Goal: Complete application form: Complete application form

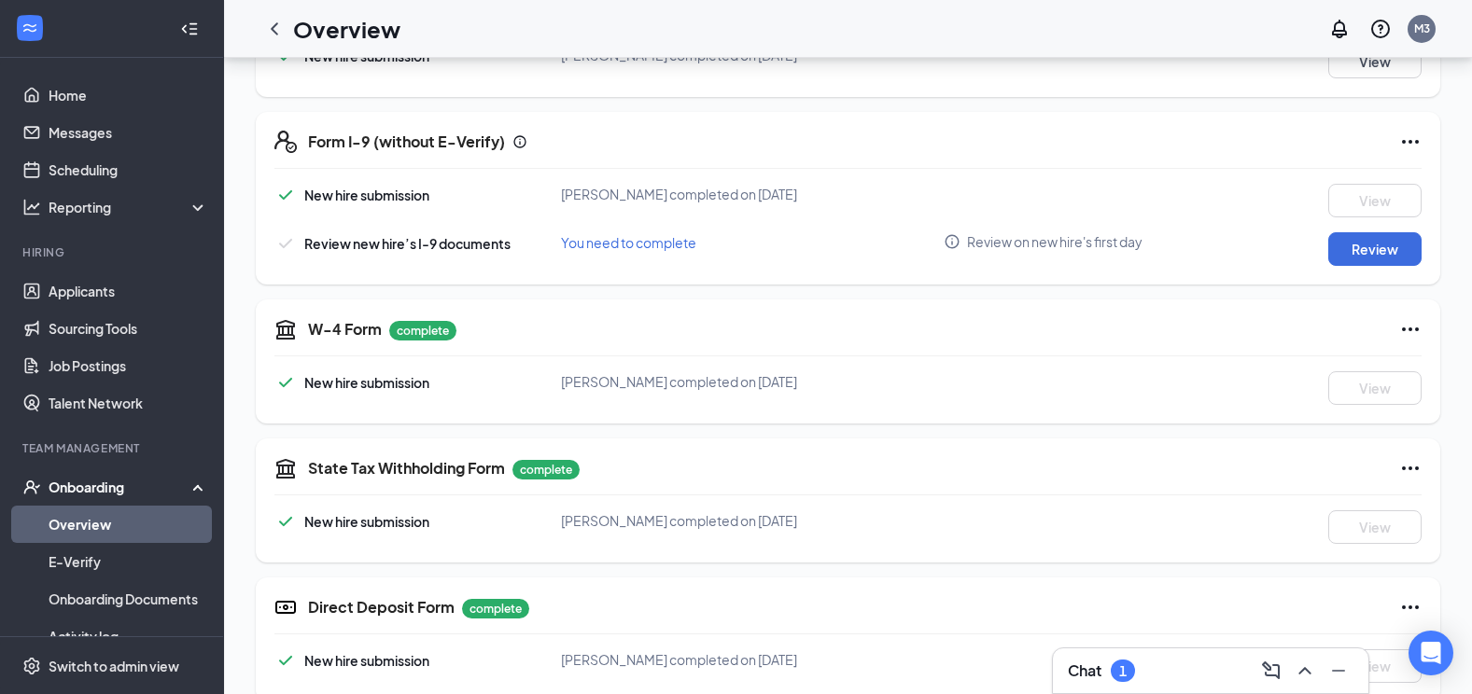
scroll to position [436, 0]
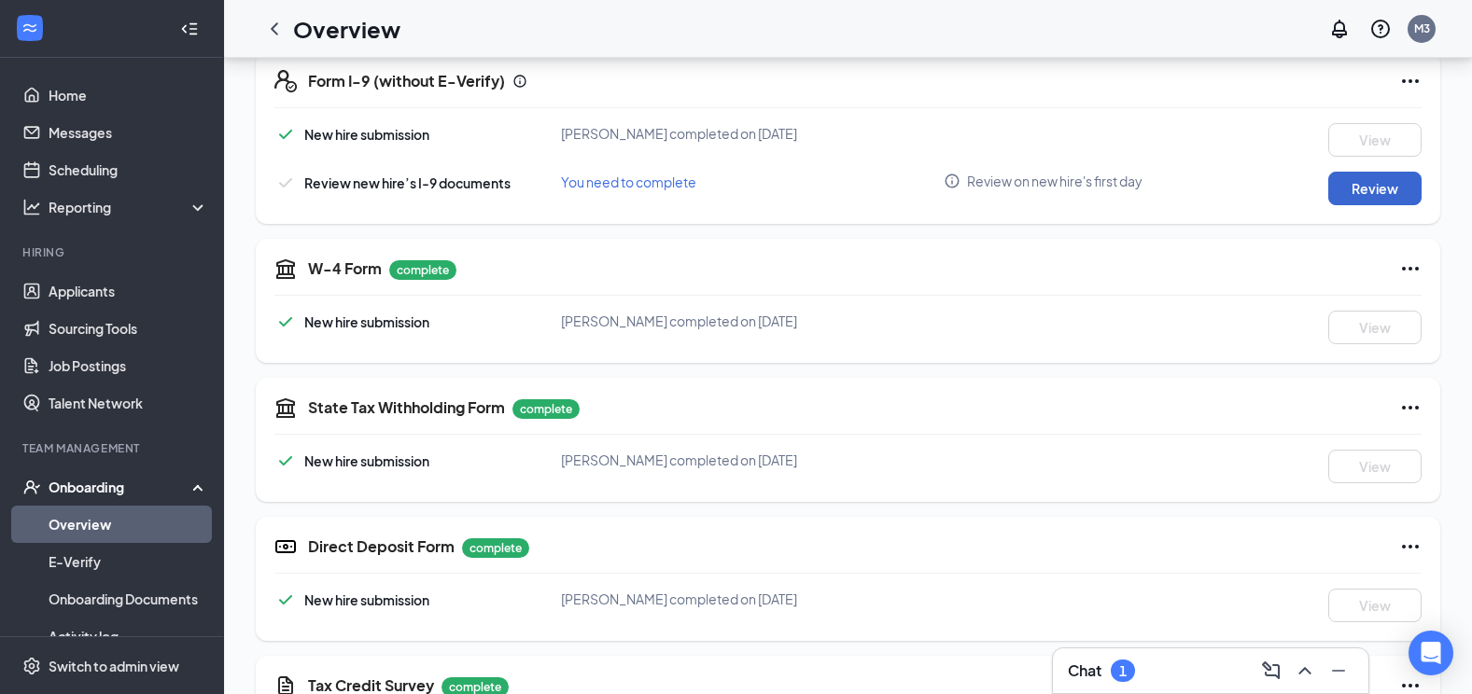
click at [1345, 192] on button "Review" at bounding box center [1374, 189] width 93 height 34
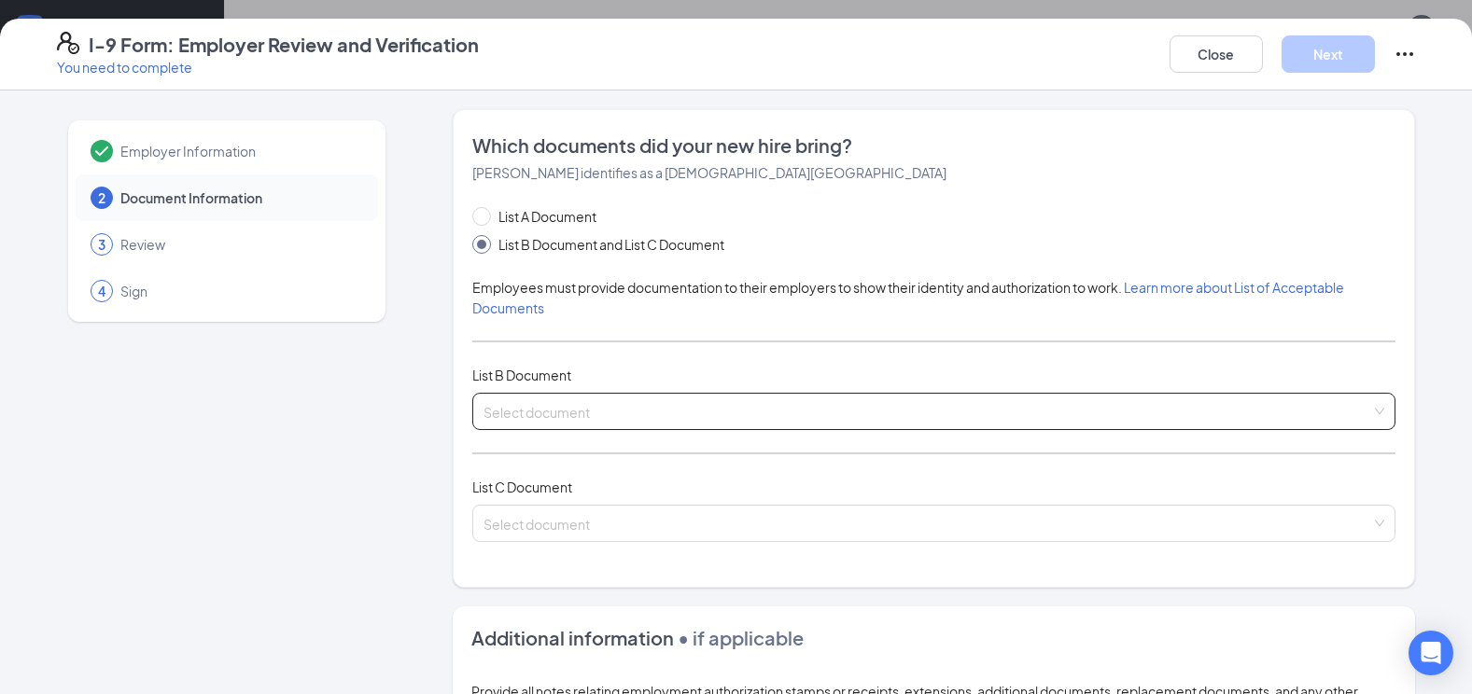
click at [708, 408] on input "search" at bounding box center [926, 408] width 887 height 28
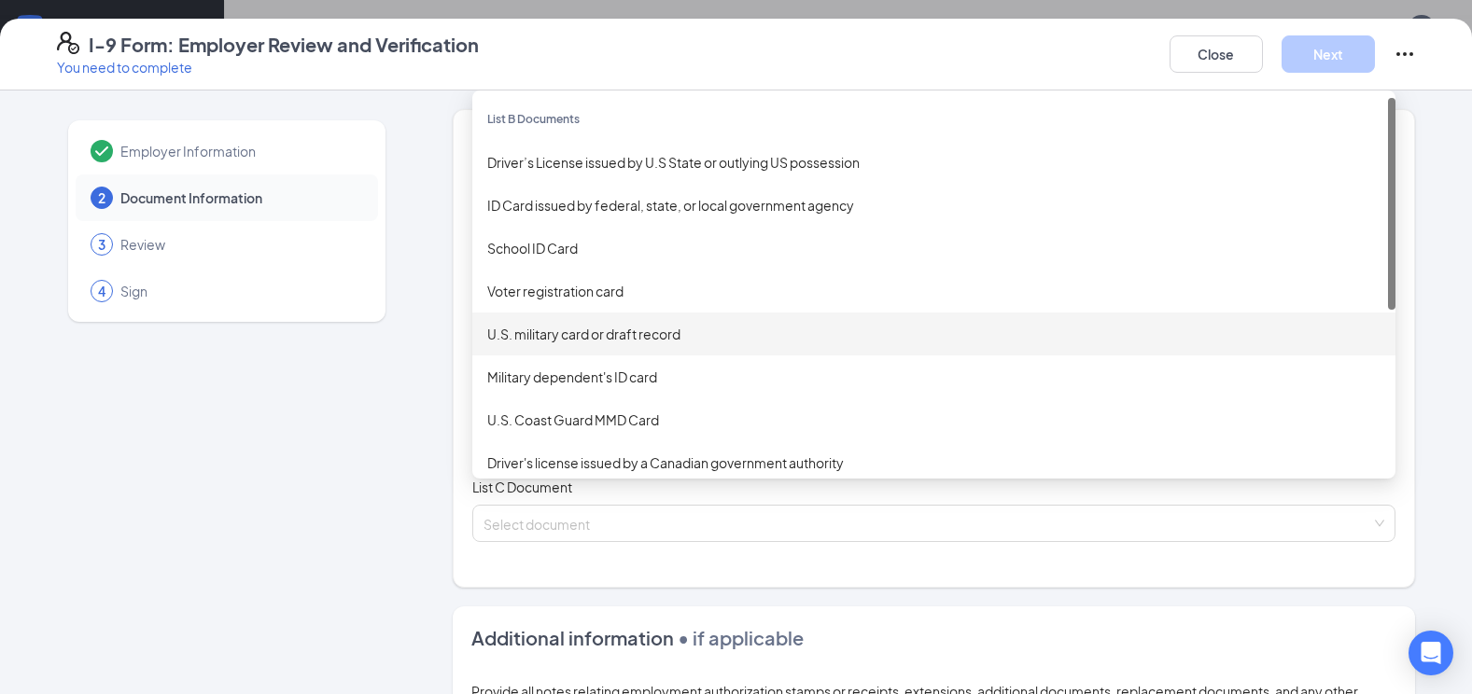
click at [441, 339] on div "Employer Information 2 Document Information 3 Review 4 Sign Which documents did…" at bounding box center [736, 596] width 1359 height 974
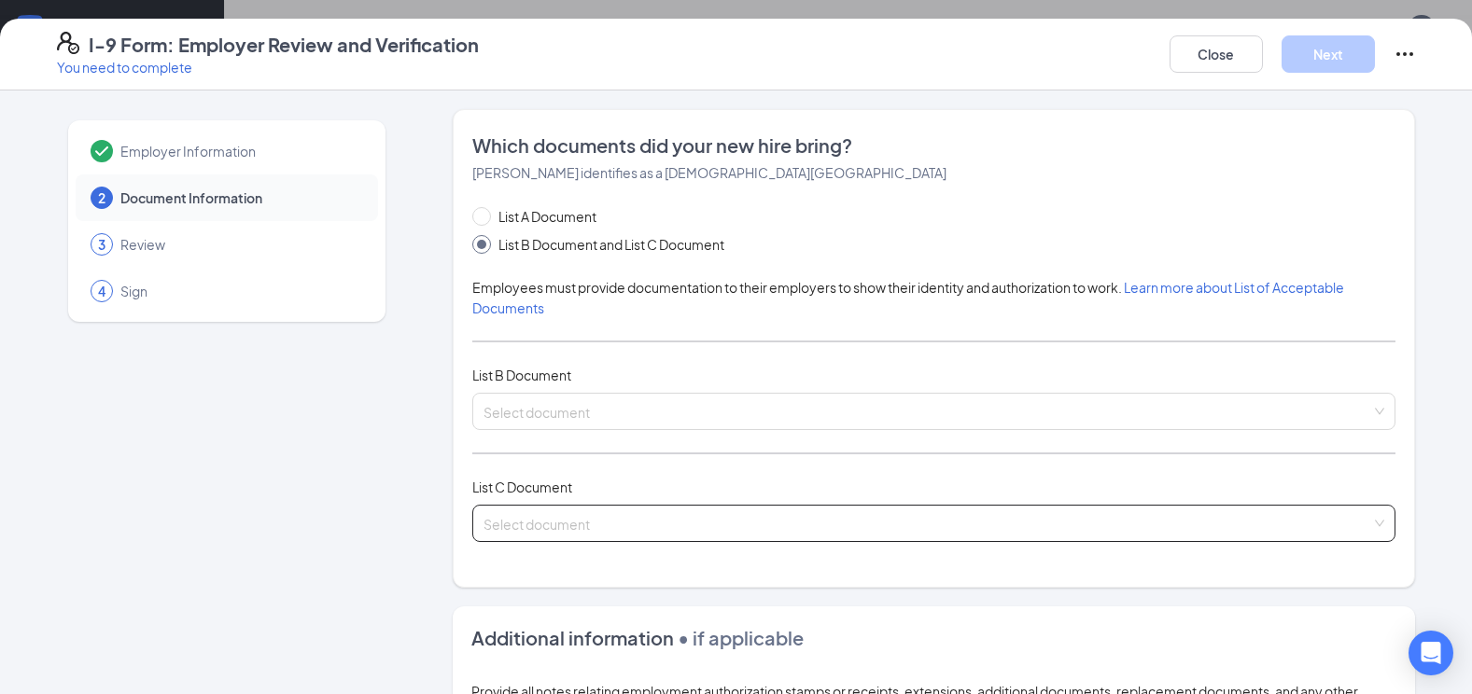
click at [555, 509] on input "search" at bounding box center [926, 520] width 887 height 28
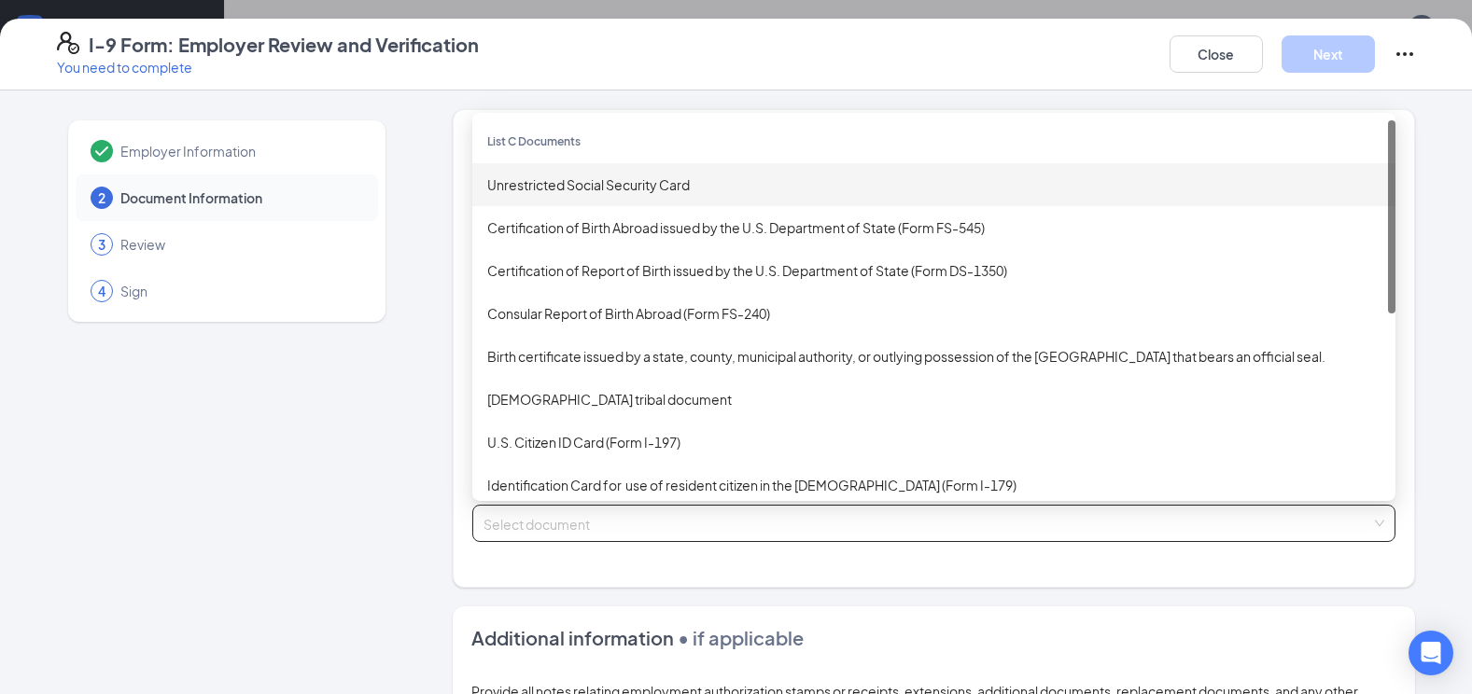
click at [600, 198] on div "Unrestricted Social Security Card" at bounding box center [933, 184] width 923 height 43
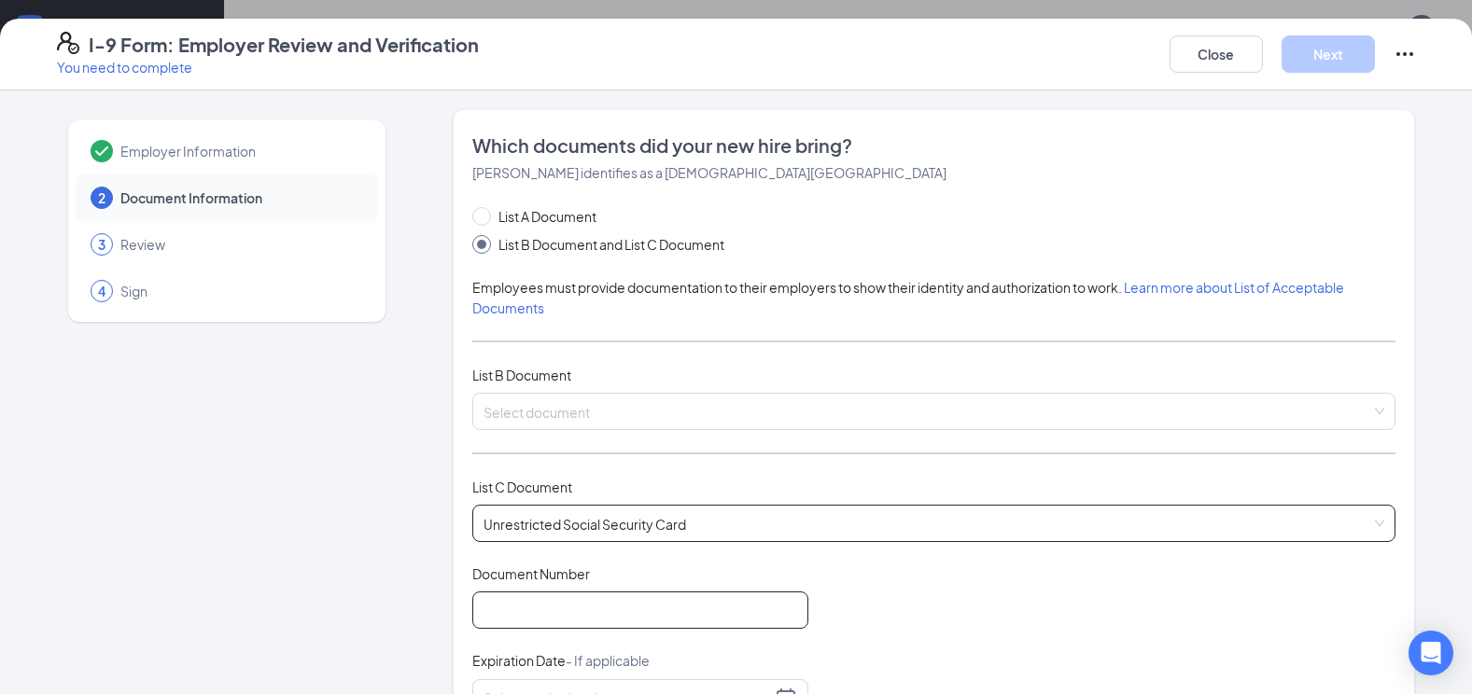
click at [587, 618] on input "Document Number" at bounding box center [640, 610] width 336 height 37
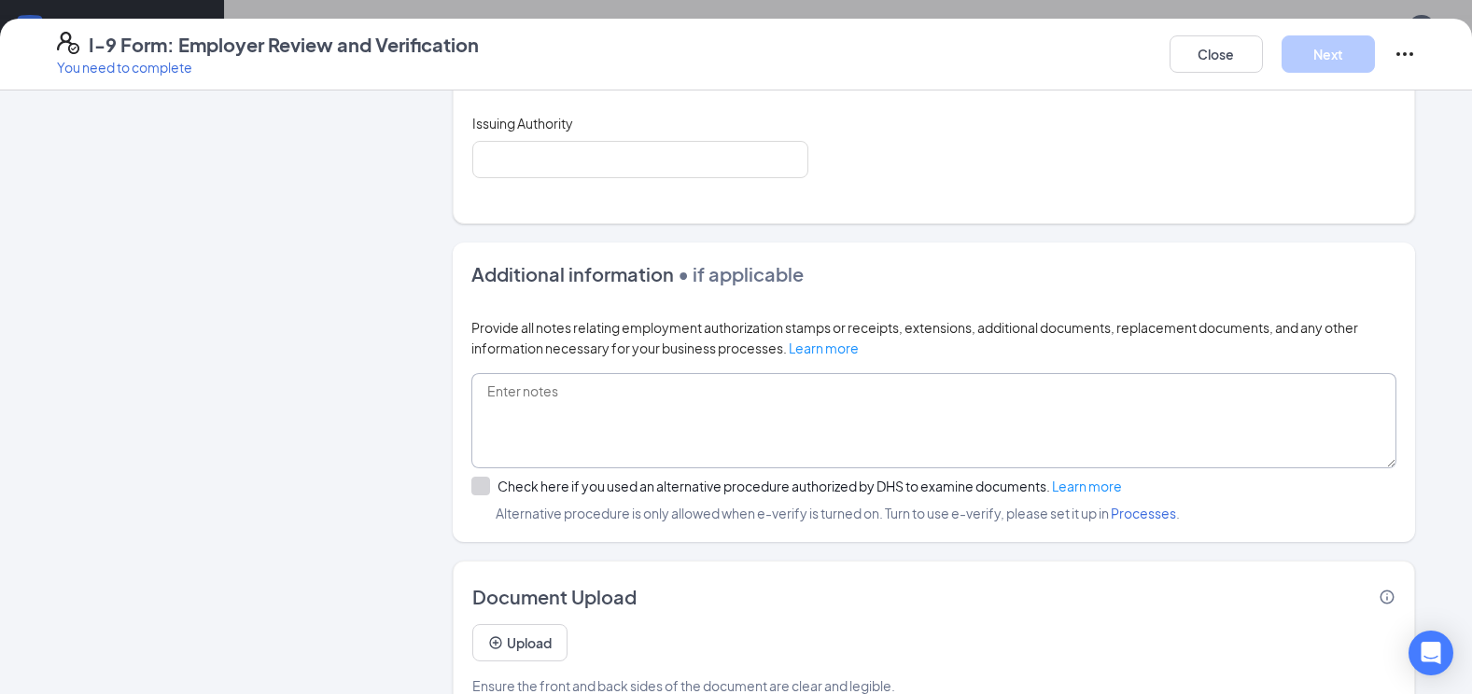
scroll to position [217, 0]
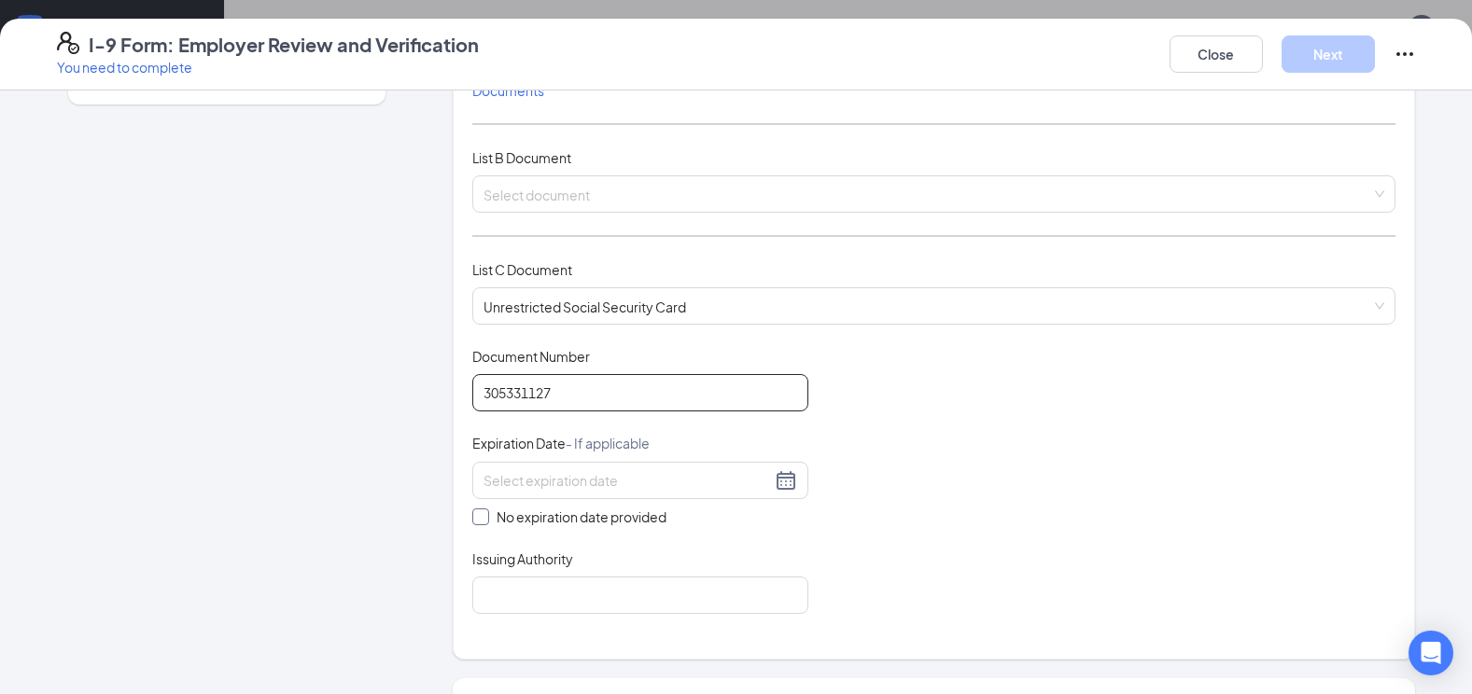
type input "305331127"
click at [475, 511] on input "No expiration date provided" at bounding box center [478, 515] width 13 height 13
checkbox input "true"
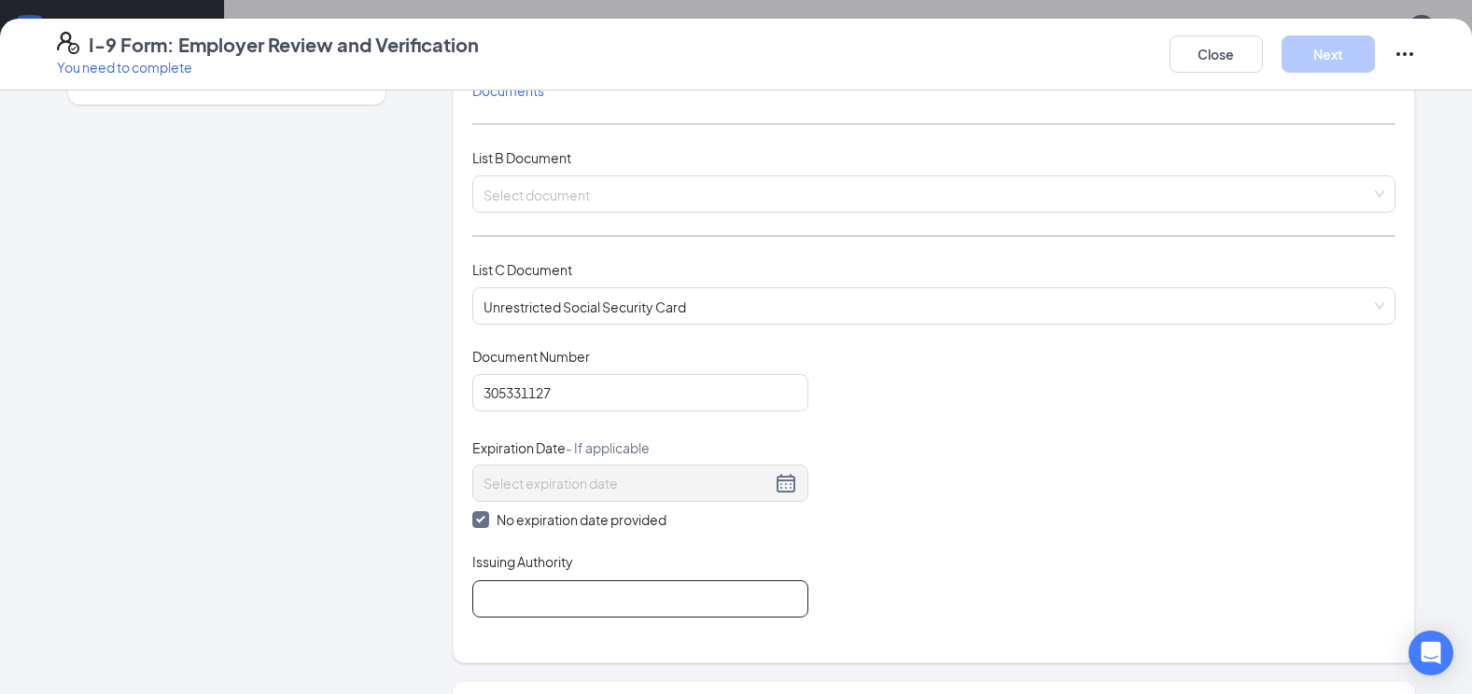
click at [569, 603] on input "Issuing Authority" at bounding box center [640, 598] width 336 height 37
type input "Social Security Administration"
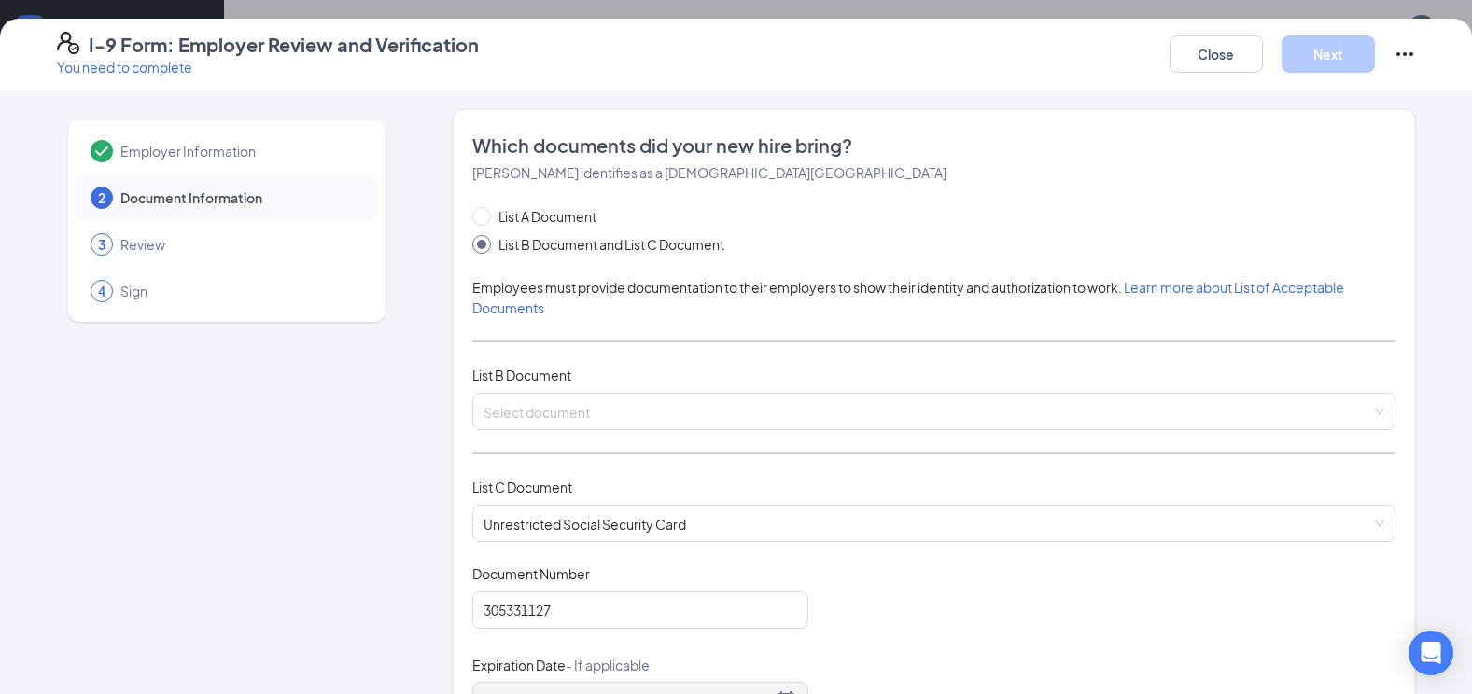
scroll to position [871, 0]
click at [536, 407] on input "search" at bounding box center [926, 408] width 887 height 28
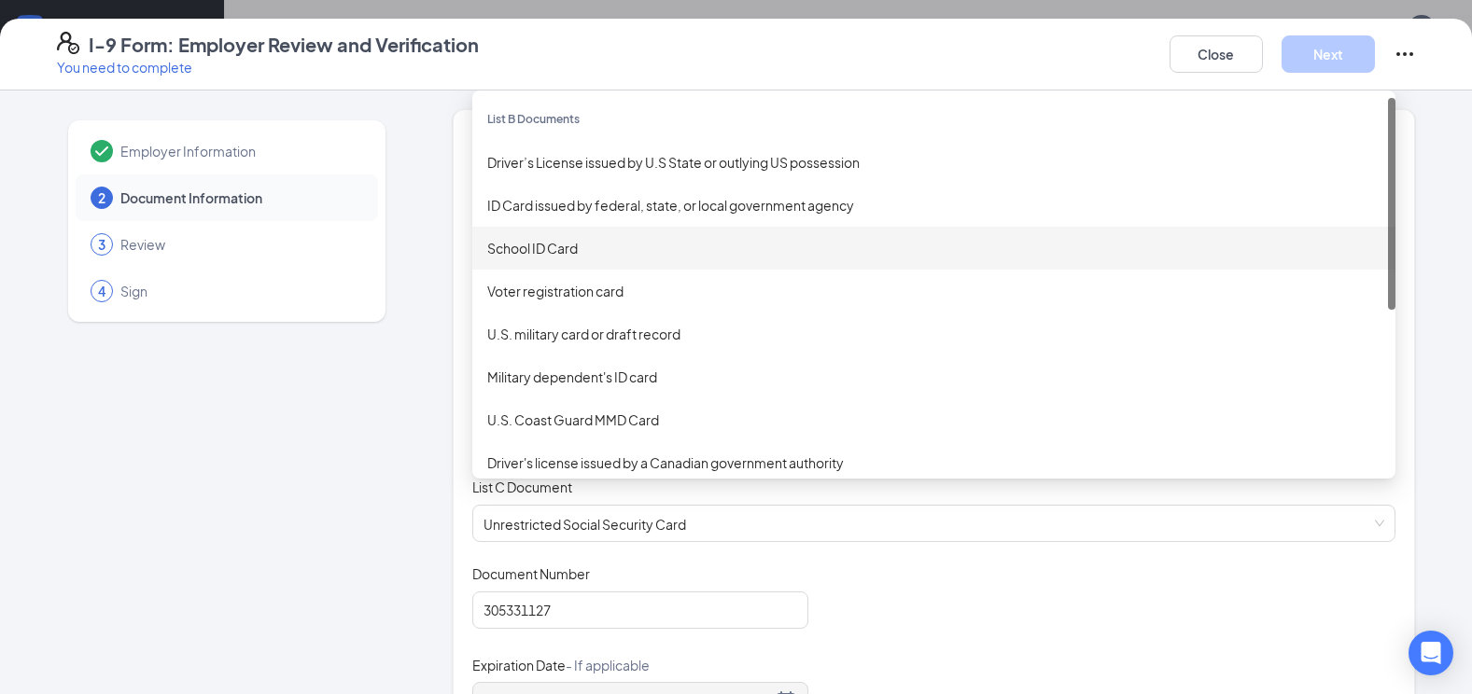
click at [566, 258] on div "School ID Card" at bounding box center [933, 248] width 893 height 21
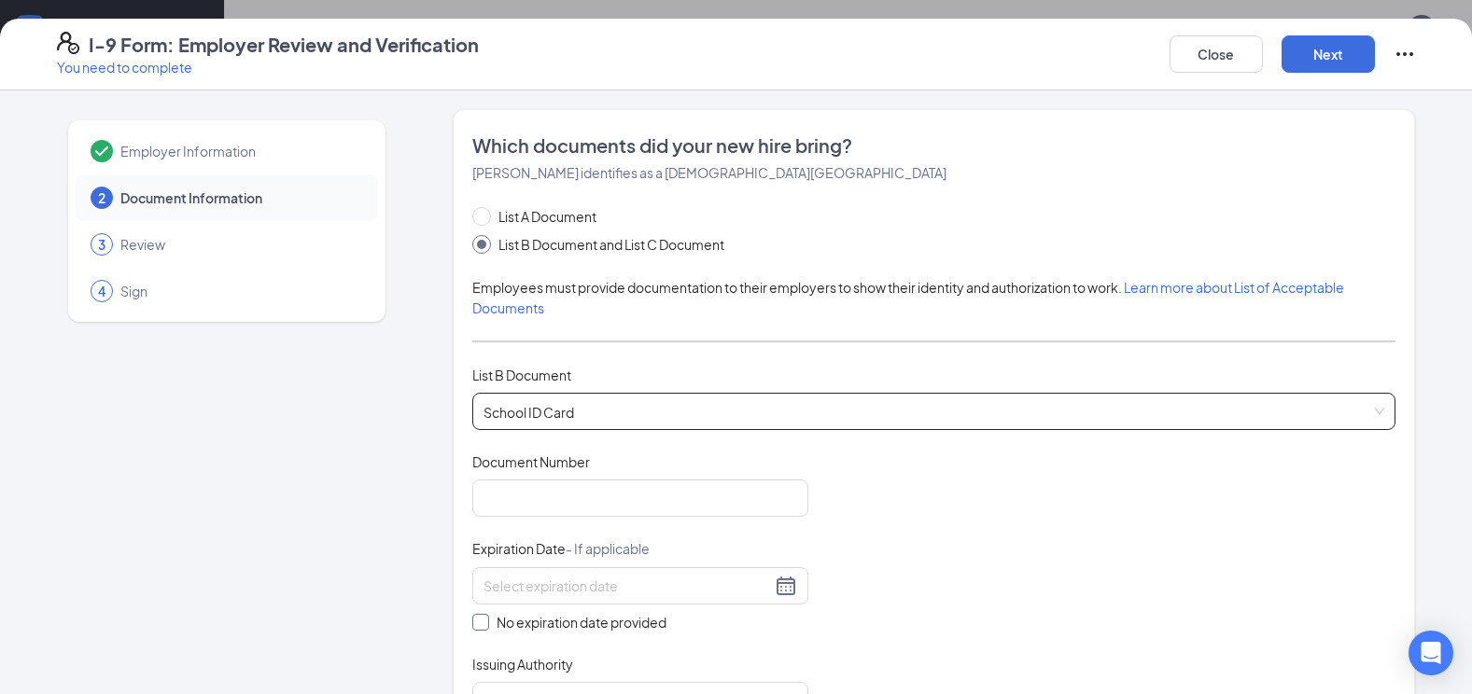
click at [478, 614] on input "No expiration date provided" at bounding box center [478, 620] width 13 height 13
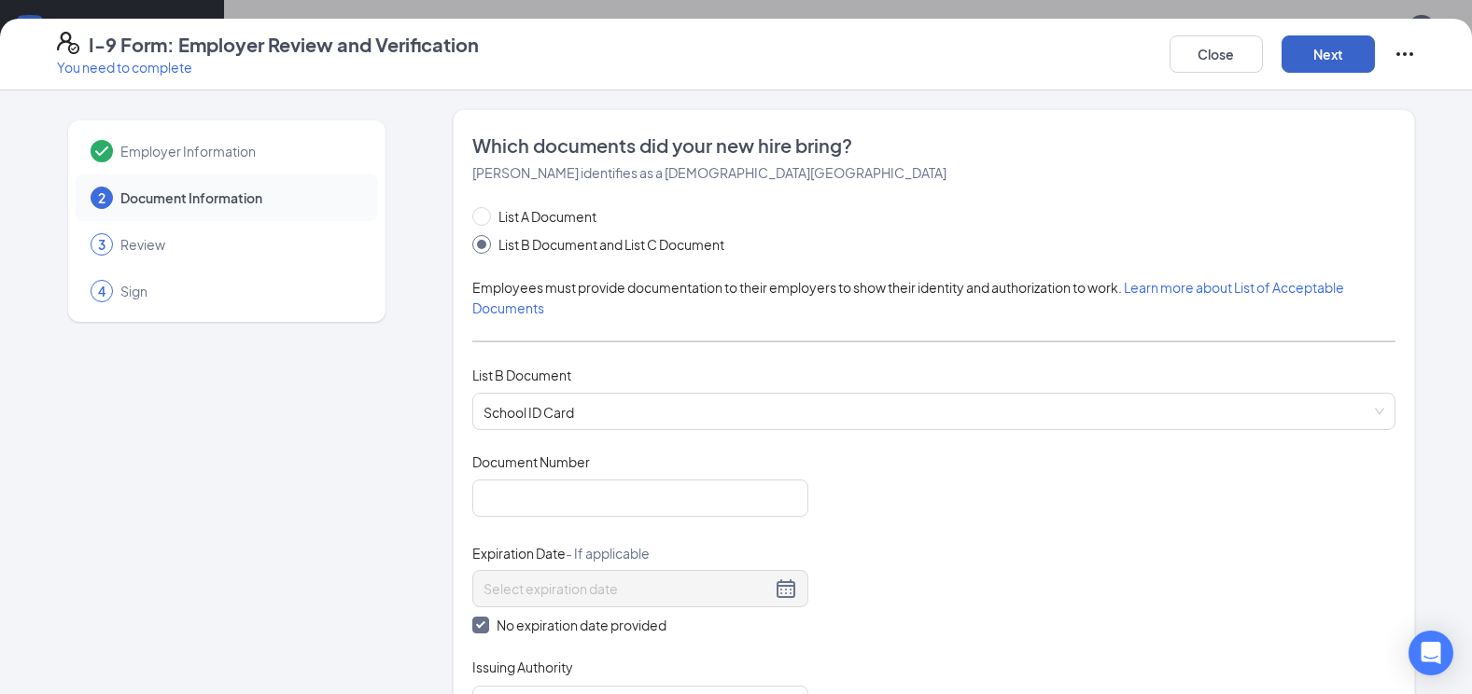
click at [1285, 64] on button "Next" at bounding box center [1327, 53] width 93 height 37
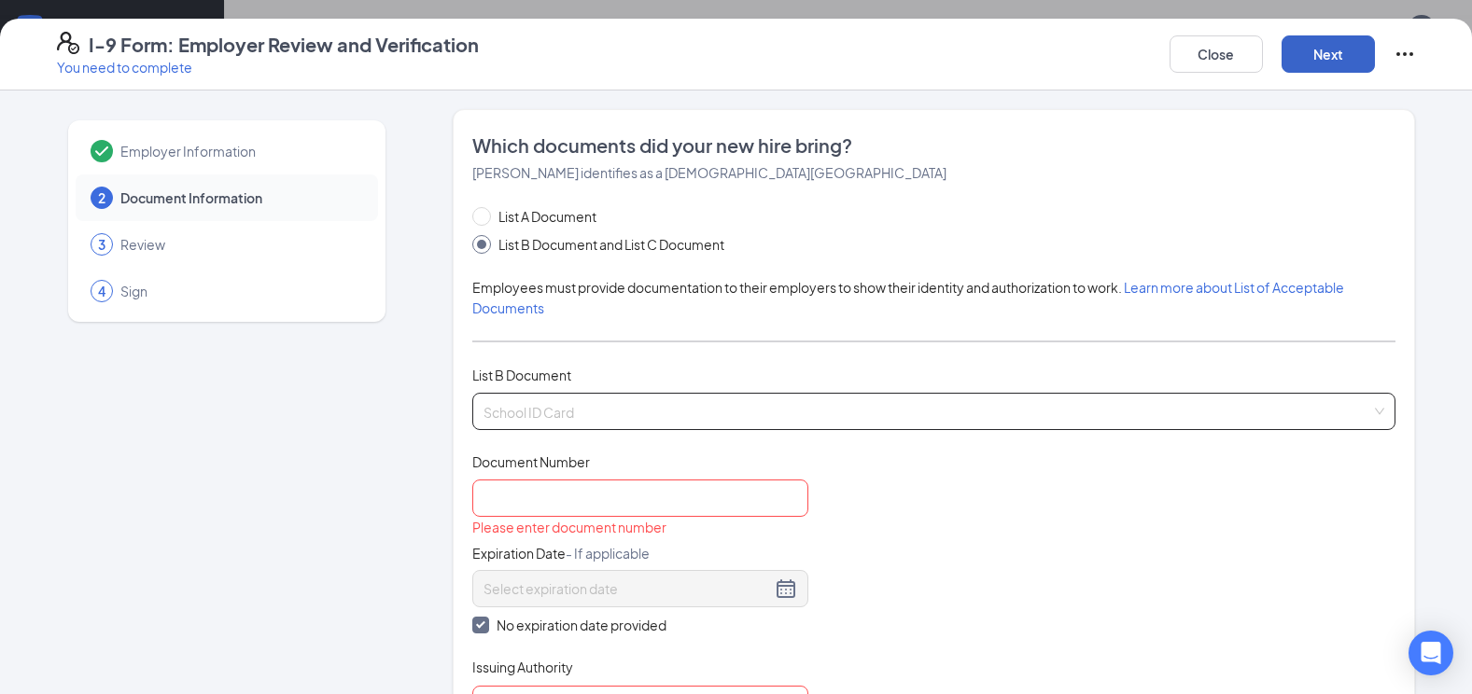
click at [534, 408] on span "School ID Card" at bounding box center [933, 411] width 901 height 35
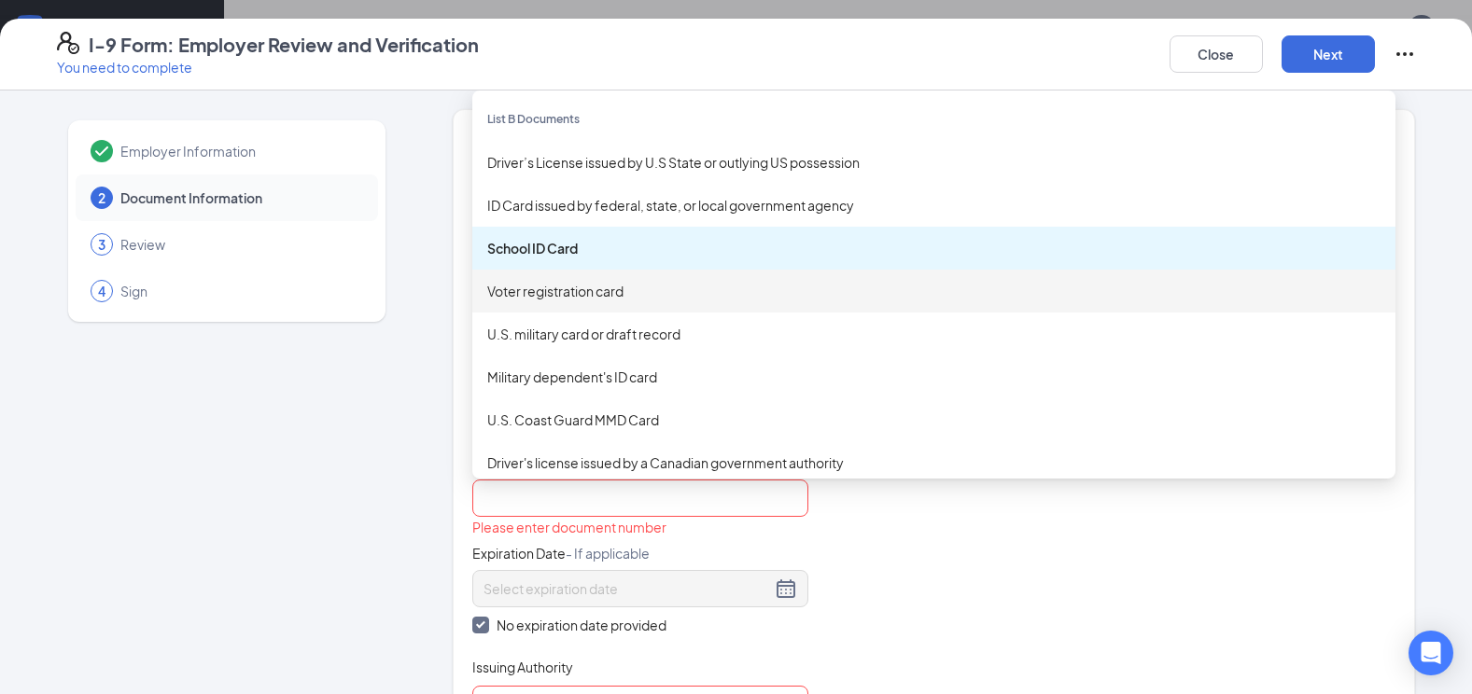
click at [632, 299] on div "Voter registration card" at bounding box center [933, 291] width 893 height 21
checkbox input "false"
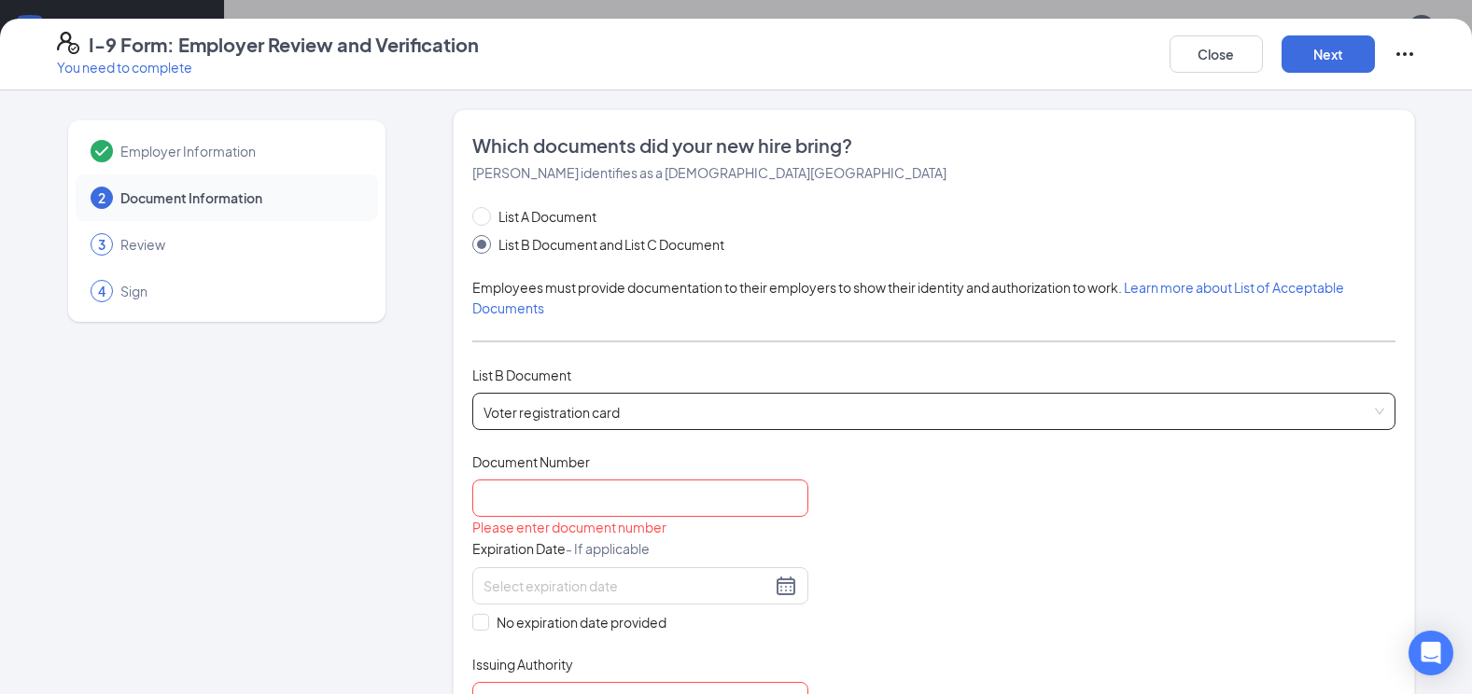
click at [641, 402] on span "Voter registration card" at bounding box center [933, 411] width 901 height 35
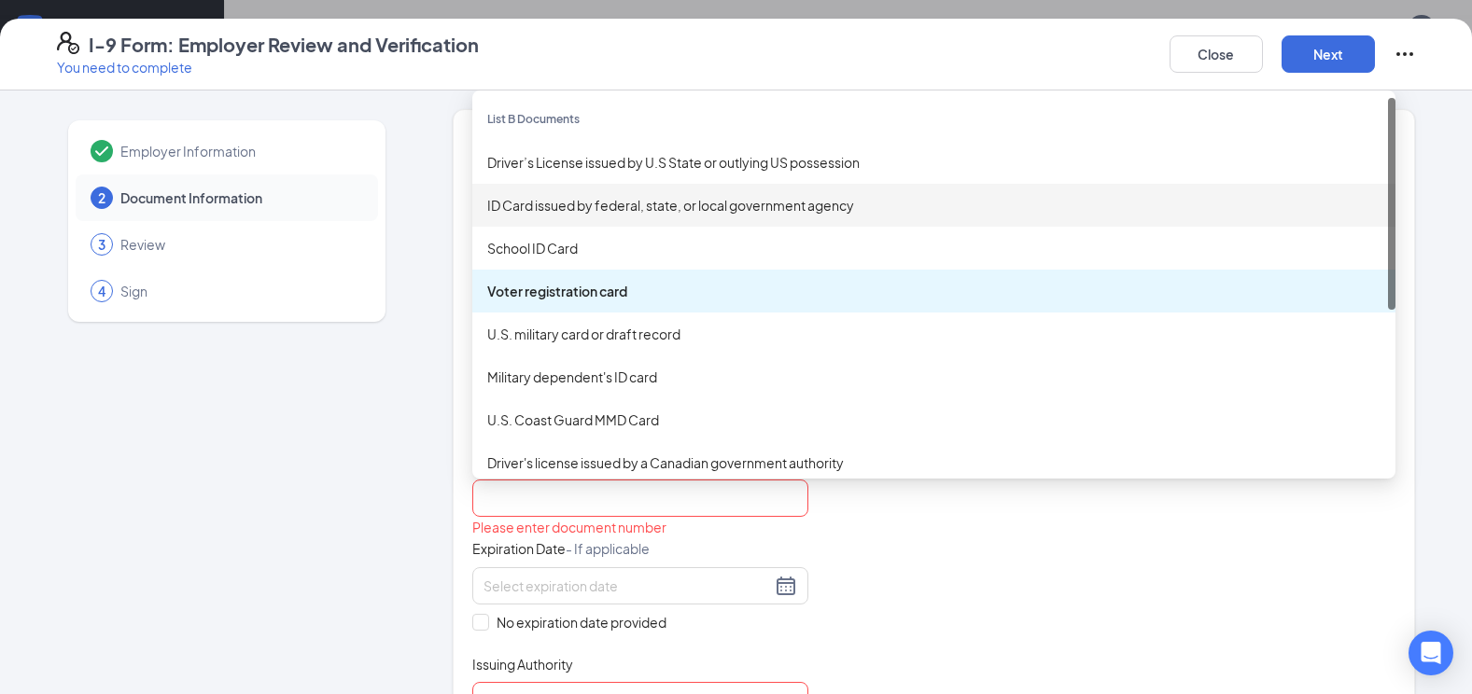
click at [634, 199] on div "ID Card issued by federal, state, or local government agency" at bounding box center [933, 205] width 893 height 21
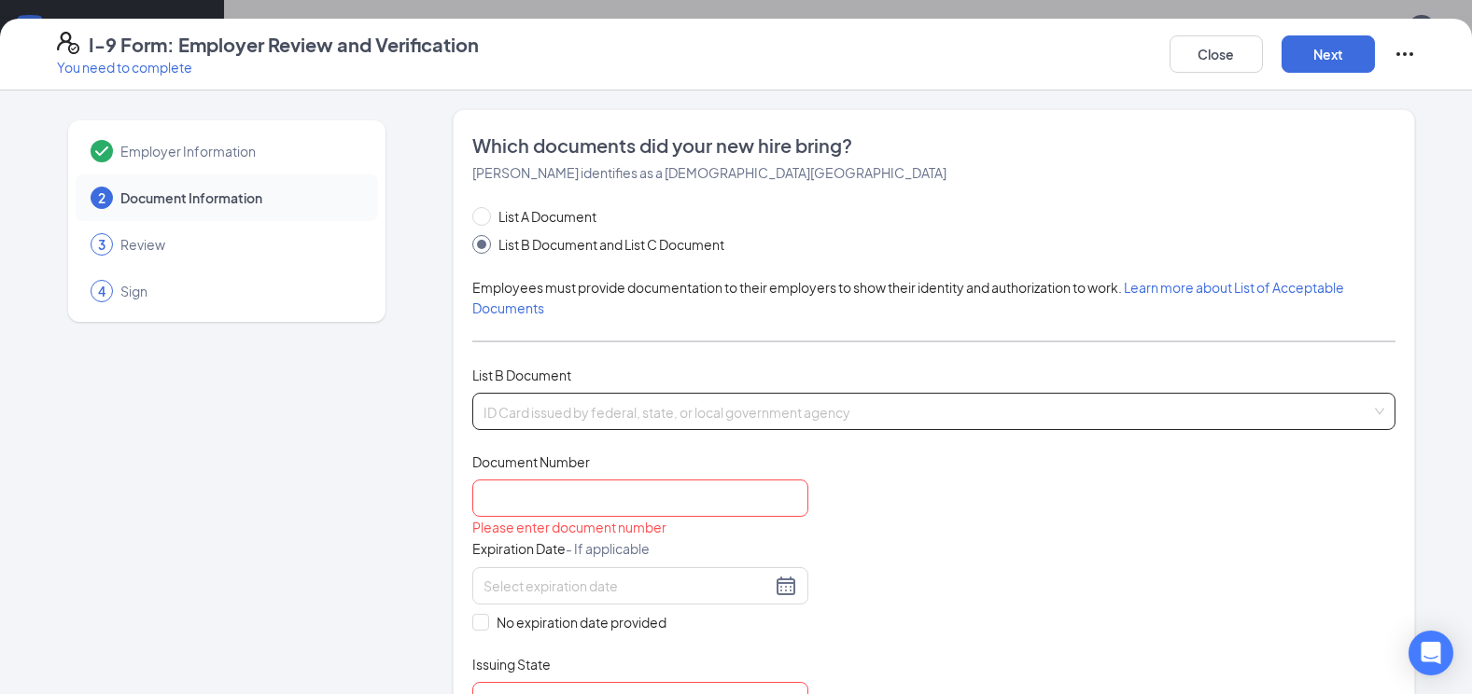
drag, startPoint x: 626, startPoint y: 399, endPoint x: 629, endPoint y: 361, distance: 38.4
click at [626, 401] on span "ID Card issued by federal, state, or local government agency" at bounding box center [933, 411] width 901 height 35
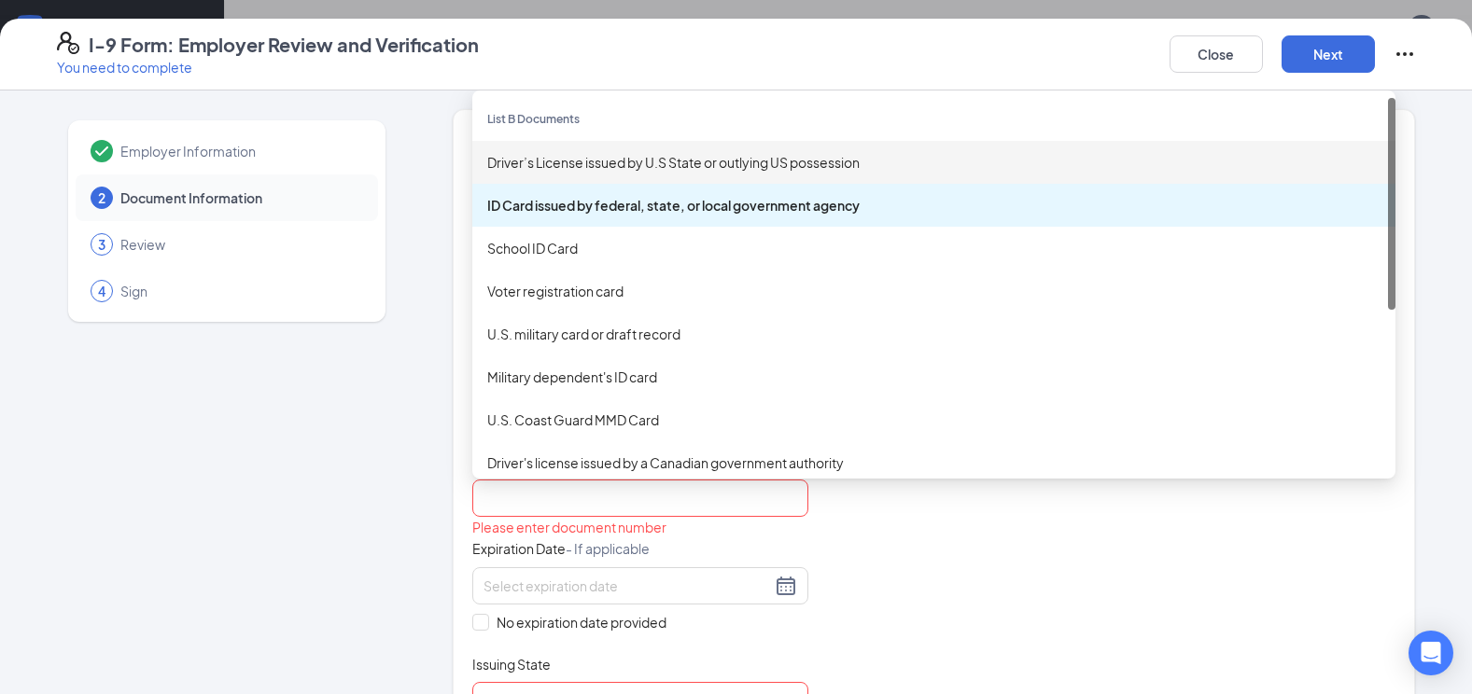
click at [621, 173] on div "Driver’s License issued by U.S State or outlying US possession" at bounding box center [933, 162] width 923 height 43
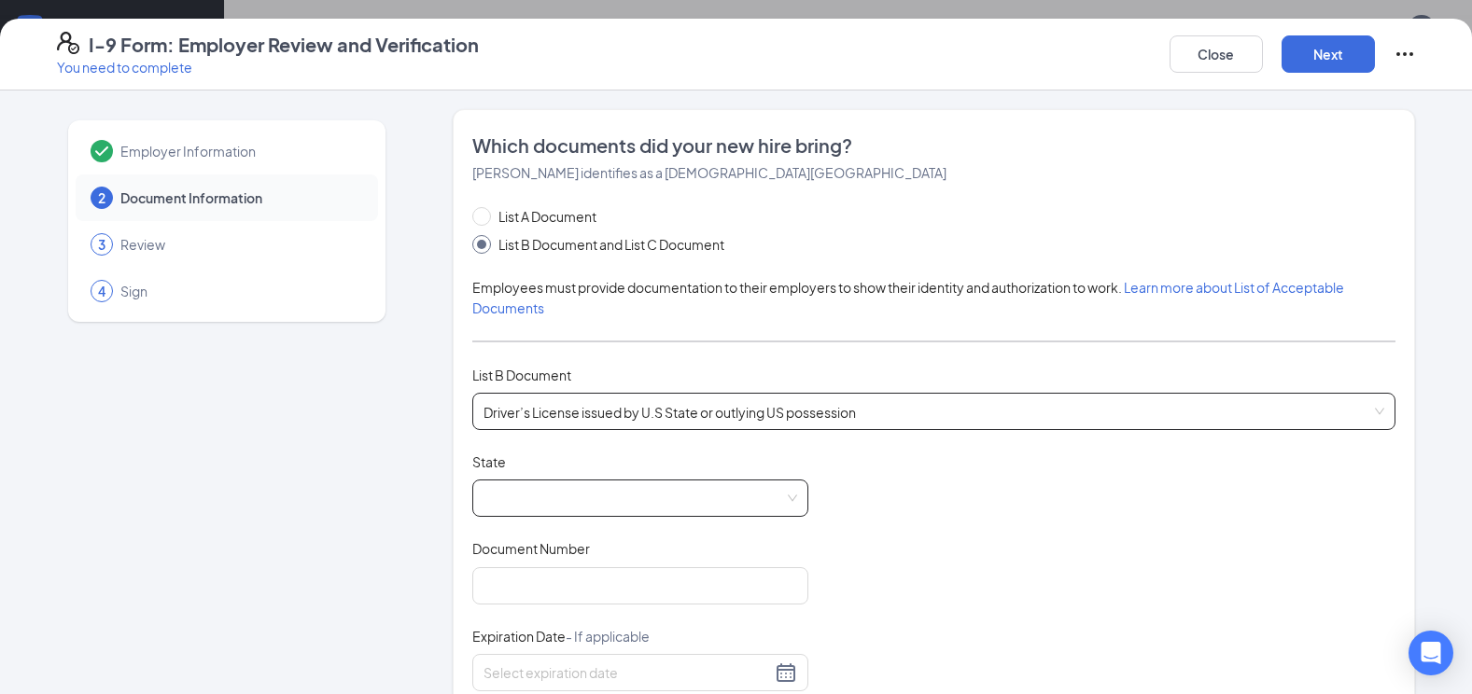
click at [570, 502] on span at bounding box center [640, 498] width 314 height 35
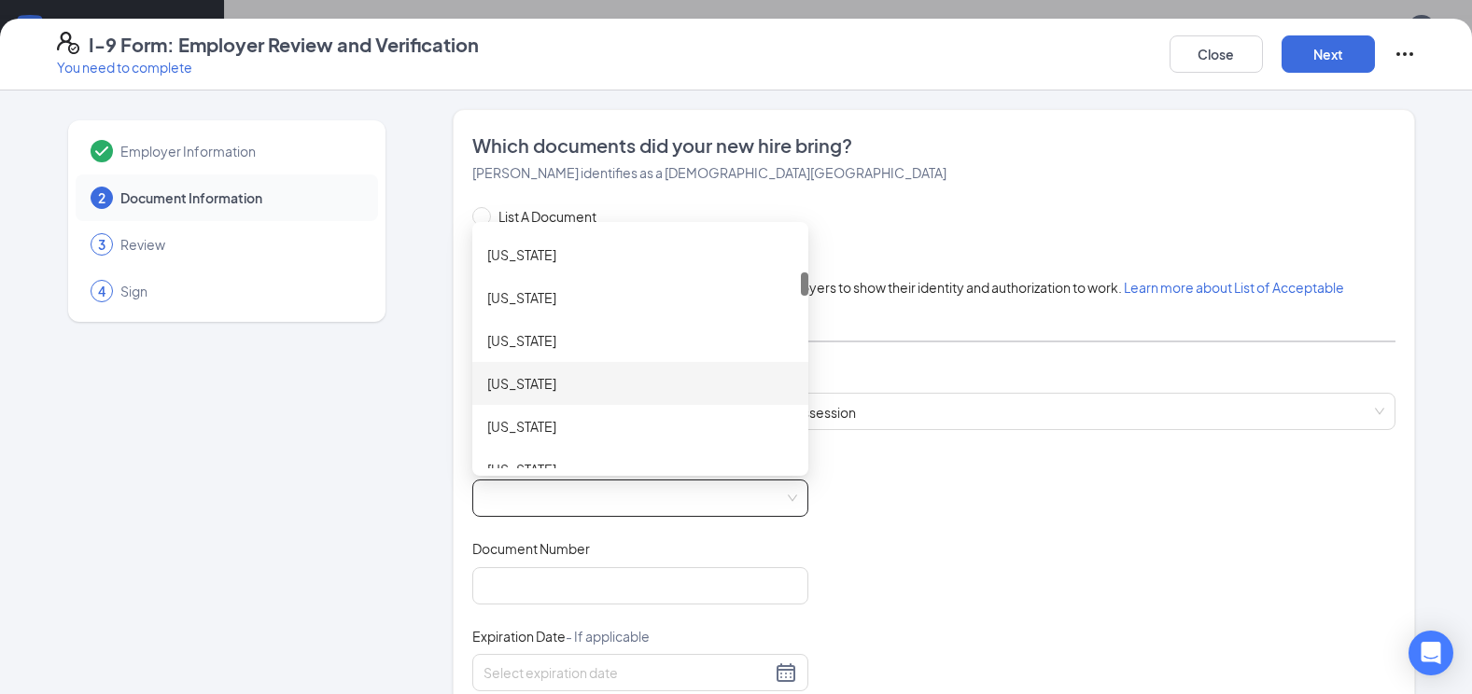
scroll to position [643, 0]
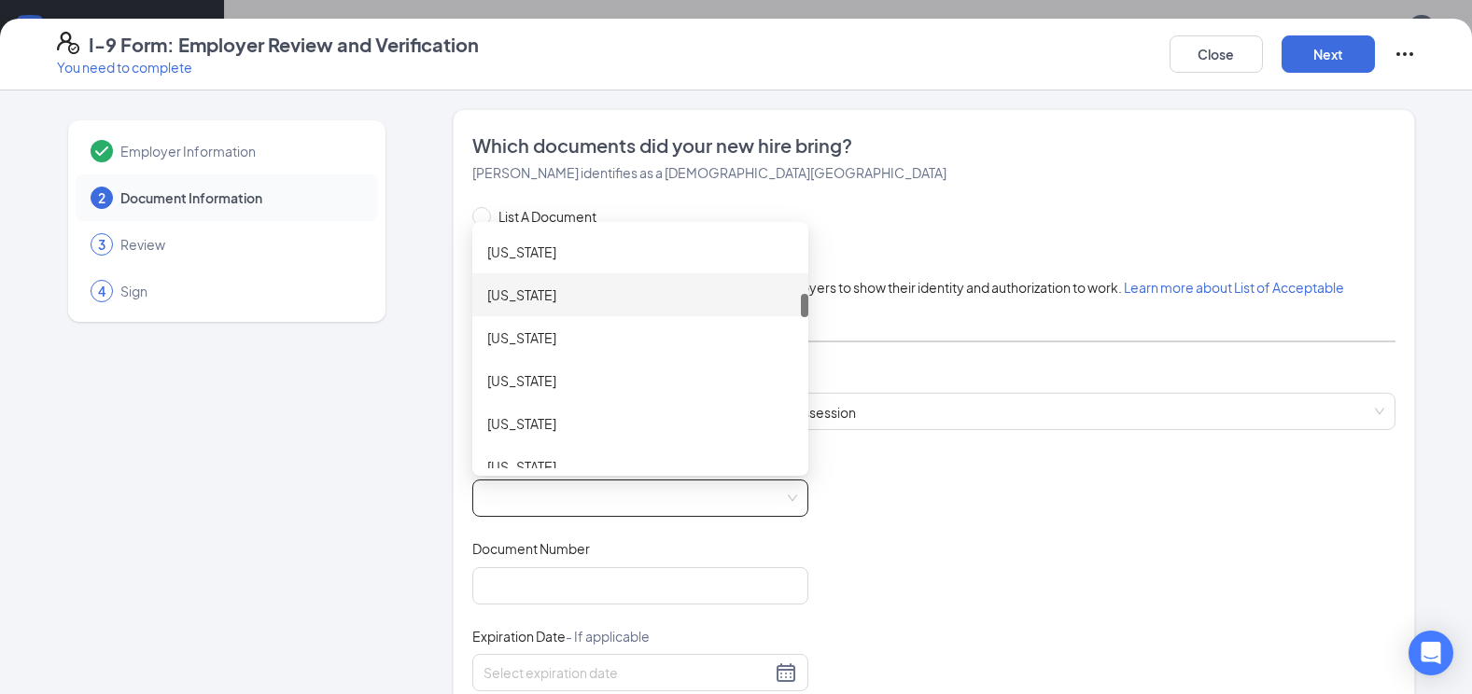
click at [536, 301] on div "[US_STATE]" at bounding box center [640, 295] width 306 height 21
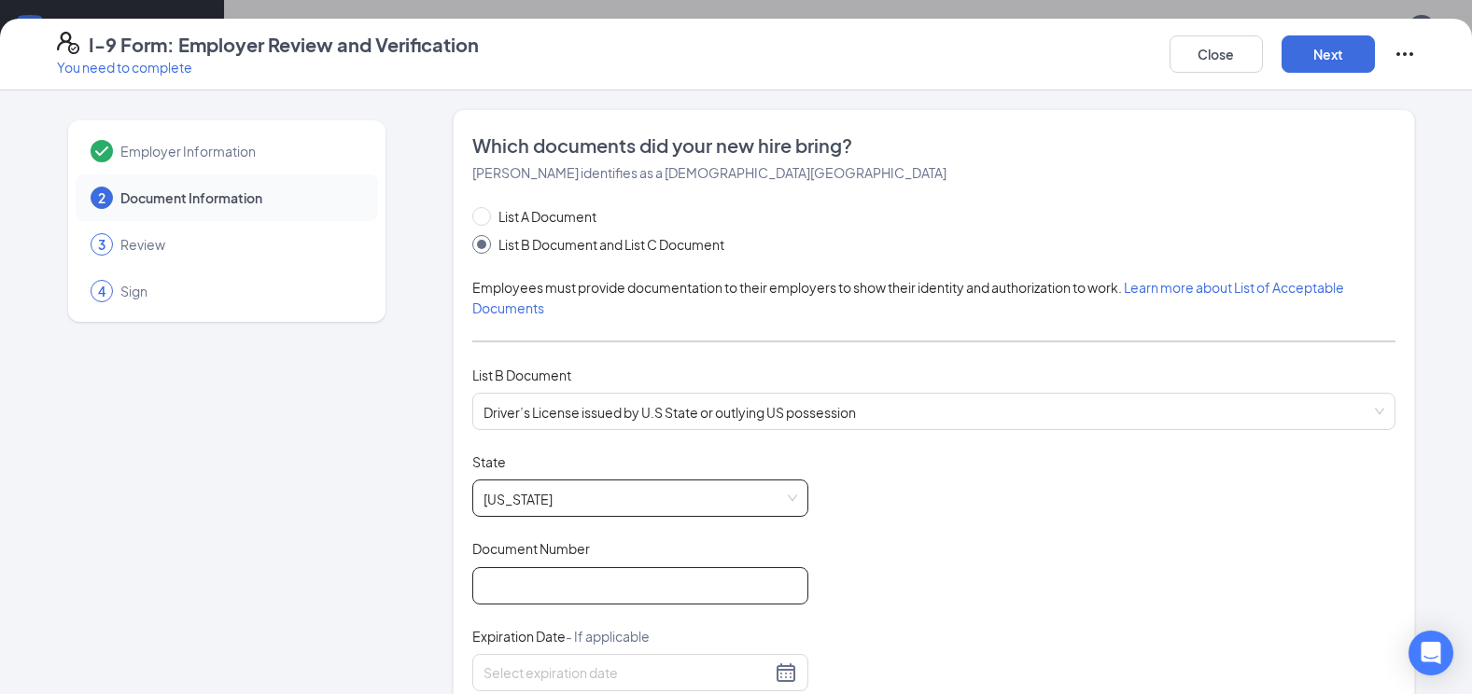
click at [558, 594] on input "Document Number" at bounding box center [640, 585] width 336 height 37
type input "1610076960"
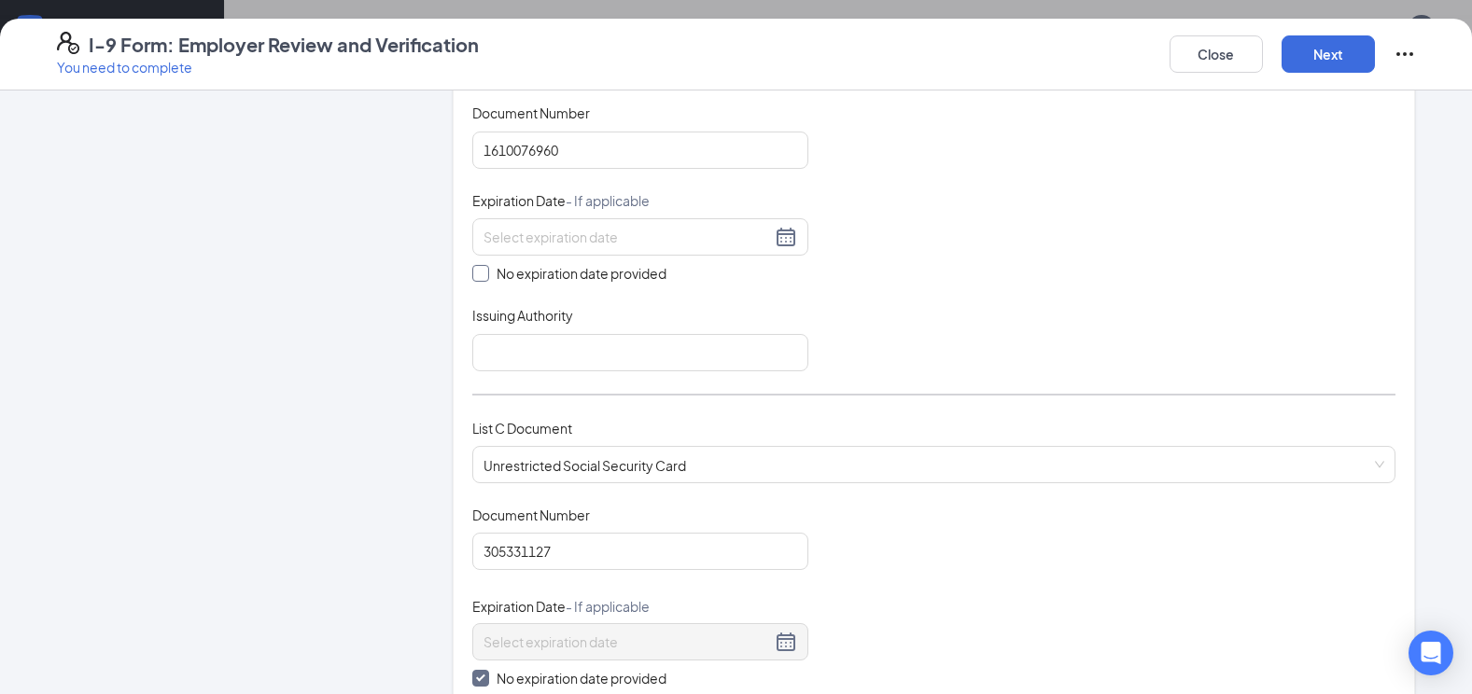
click at [489, 283] on span "No expiration date provided" at bounding box center [581, 273] width 185 height 21
click at [482, 278] on input "No expiration date provided" at bounding box center [478, 271] width 13 height 13
checkbox input "true"
click at [1282, 36] on div "Close Next" at bounding box center [1292, 54] width 246 height 45
click at [1283, 48] on button "Next" at bounding box center [1327, 53] width 93 height 37
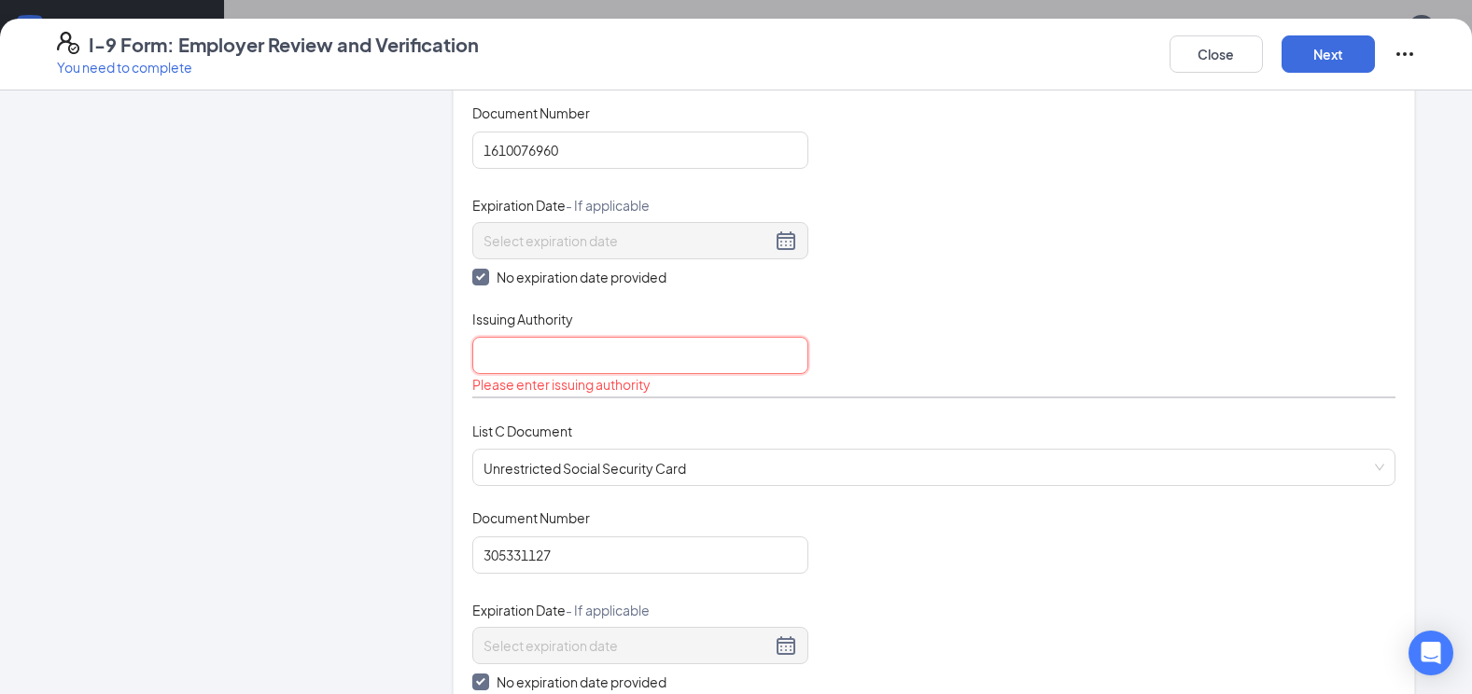
click at [673, 357] on input "Issuing Authority" at bounding box center [640, 355] width 336 height 37
type input "[US_STATE]"
click at [1300, 57] on button "Next" at bounding box center [1327, 53] width 93 height 37
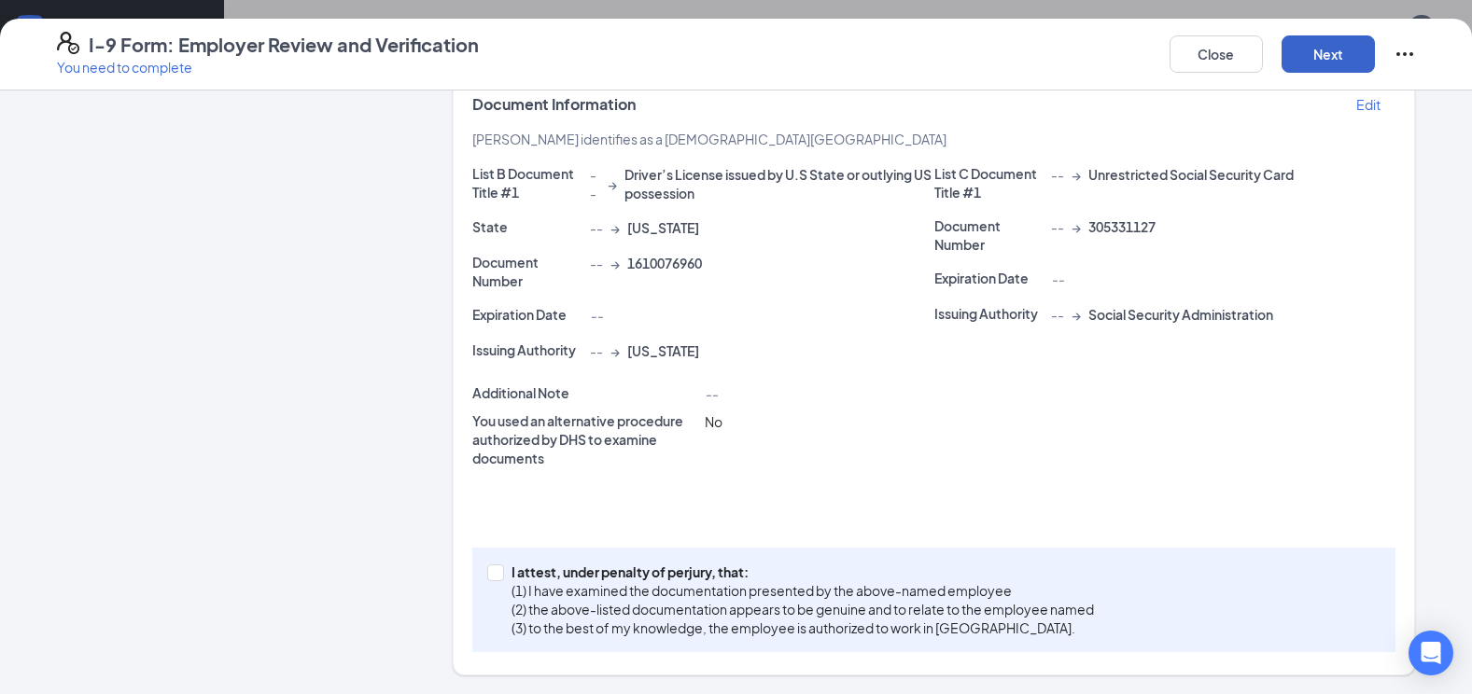
click at [1312, 61] on button "Next" at bounding box center [1327, 53] width 93 height 37
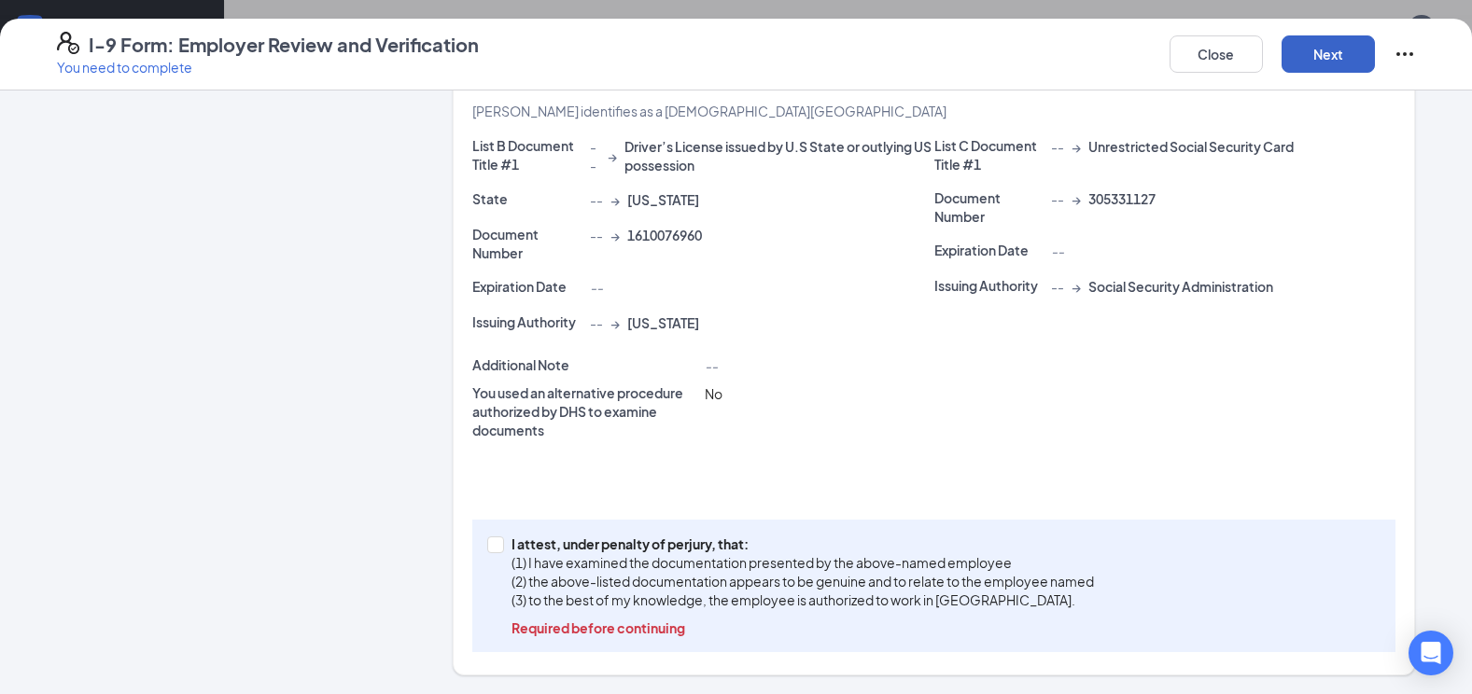
click at [1306, 49] on button "Next" at bounding box center [1327, 53] width 93 height 37
click at [495, 544] on span at bounding box center [495, 545] width 17 height 17
click at [495, 544] on input "I attest, under penalty of [PERSON_NAME], that: (1) I have examined the documen…" at bounding box center [493, 543] width 13 height 13
checkbox input "true"
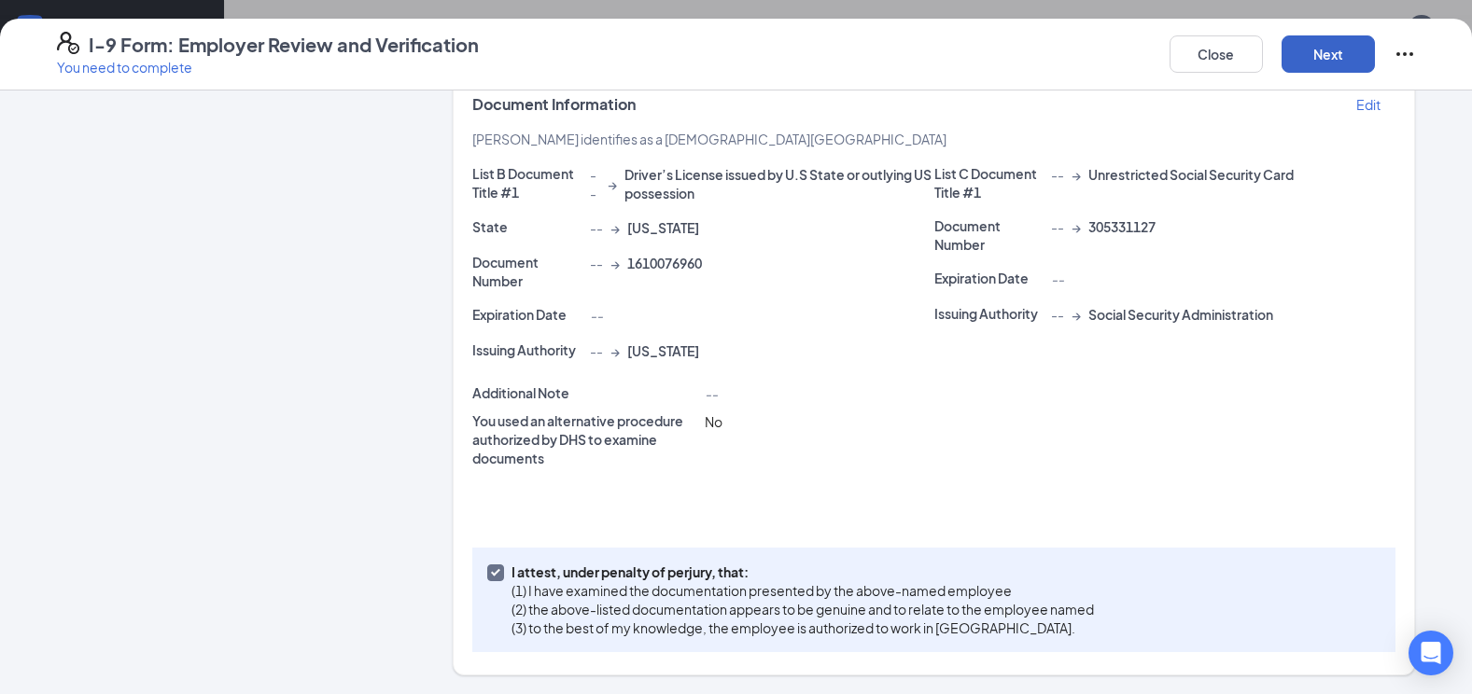
click at [1311, 60] on button "Next" at bounding box center [1327, 53] width 93 height 37
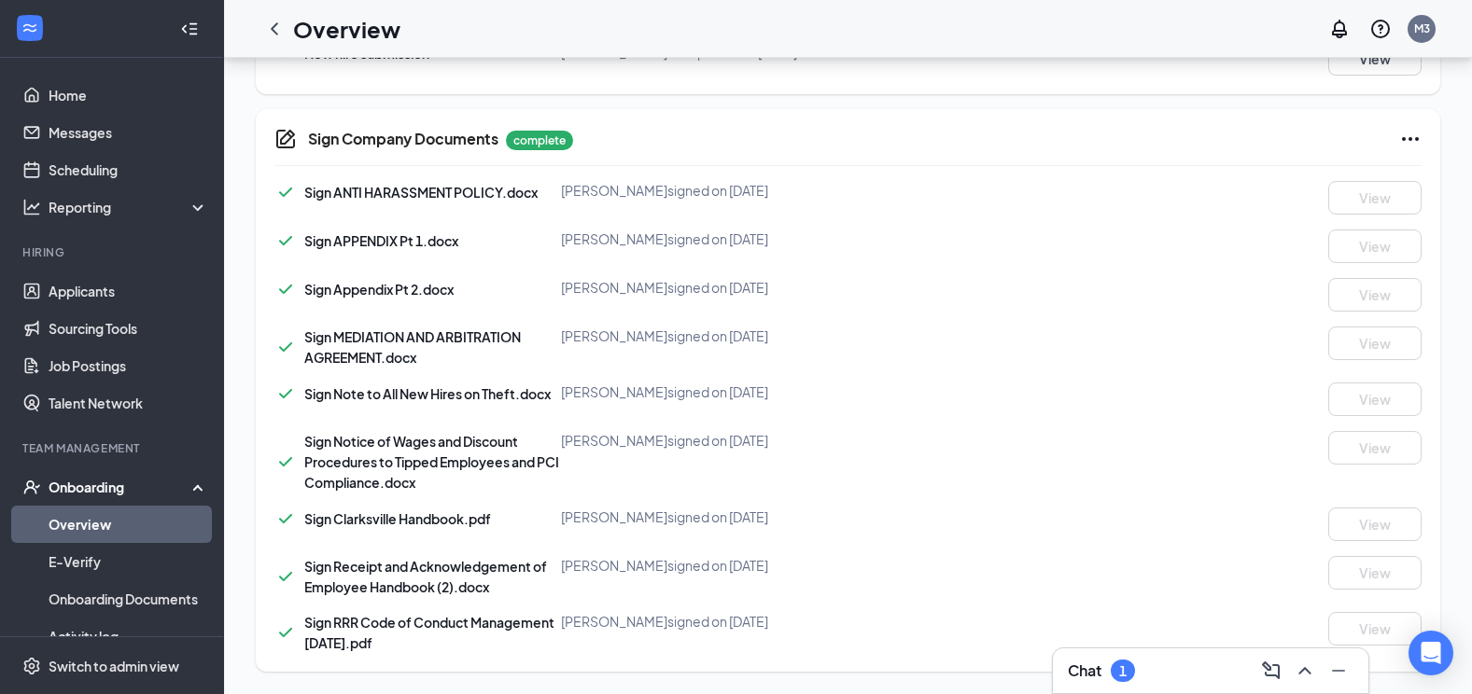
scroll to position [0, 0]
